Goal: Navigation & Orientation: Find specific page/section

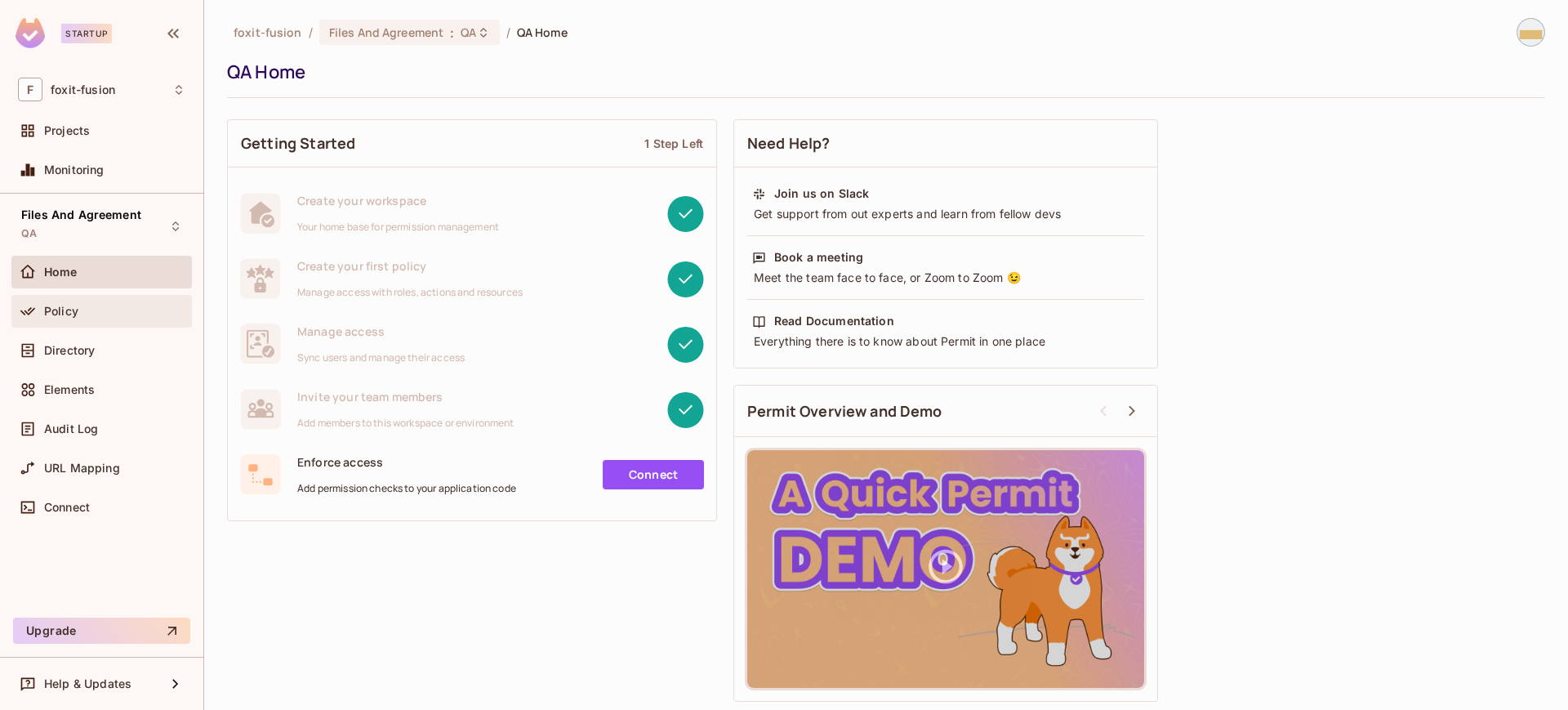
click at [108, 316] on div "Policy" at bounding box center [115, 311] width 141 height 13
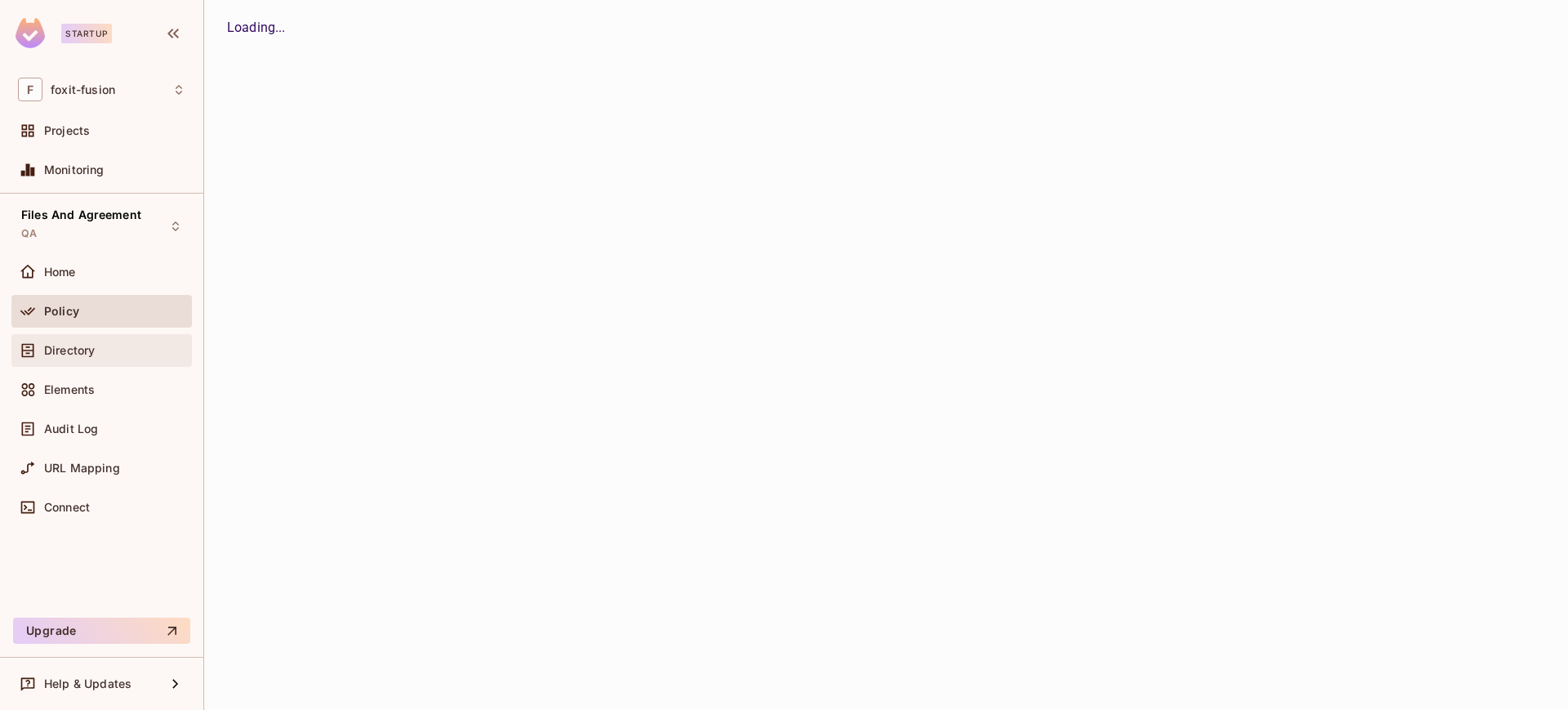
click at [105, 345] on div "Directory" at bounding box center [115, 350] width 141 height 13
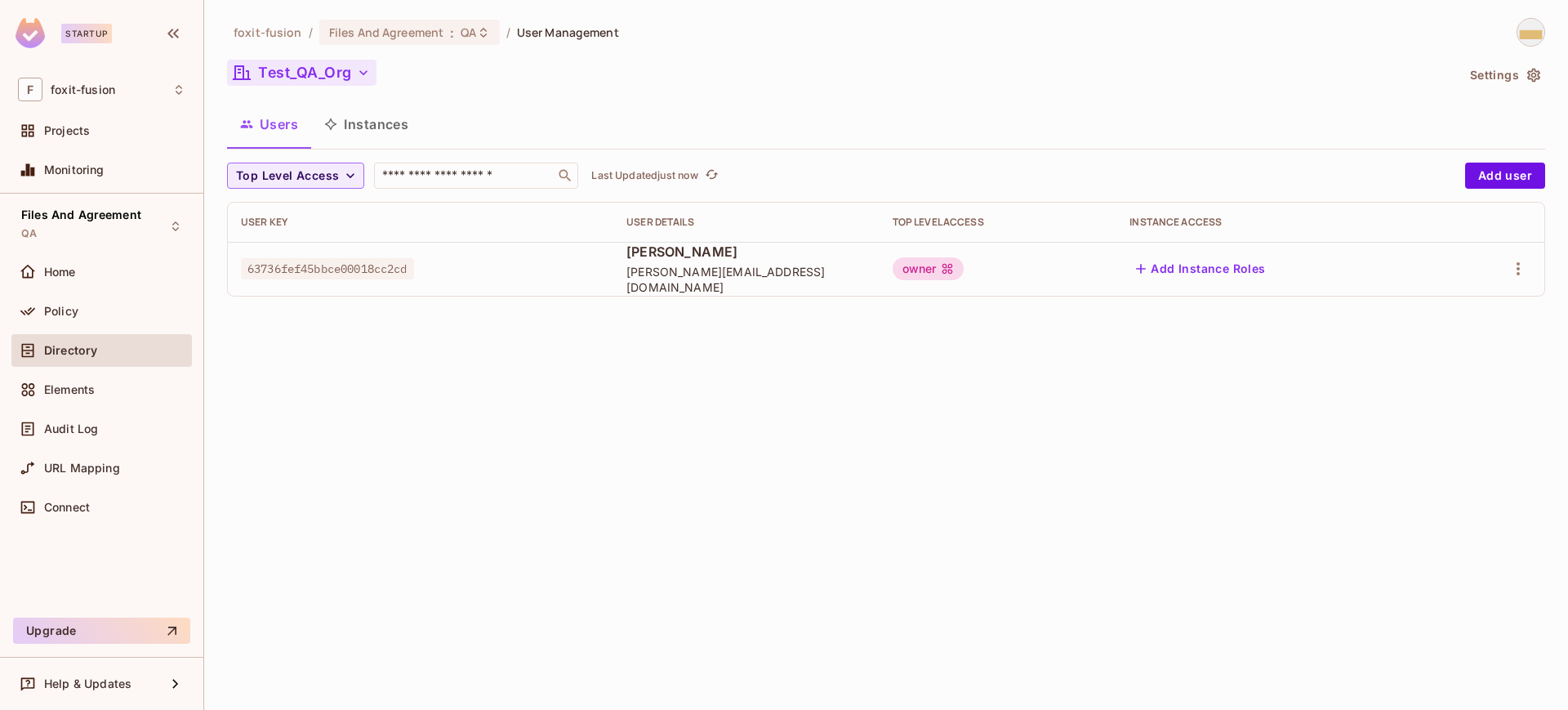
click at [349, 77] on button "Test_QA_Org" at bounding box center [302, 72] width 150 height 26
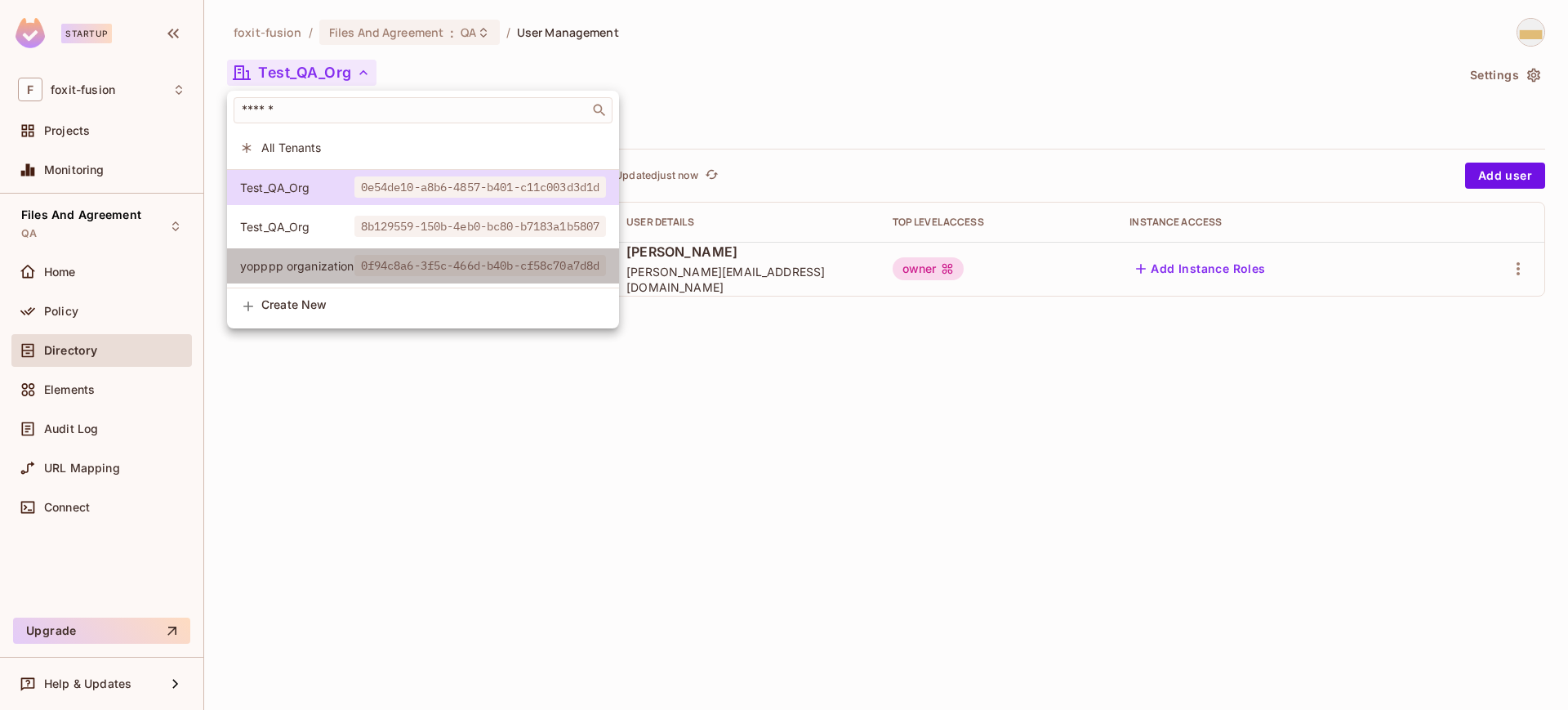
click at [351, 259] on span "yopppp organization" at bounding box center [297, 266] width 114 height 15
